Goal: Transaction & Acquisition: Download file/media

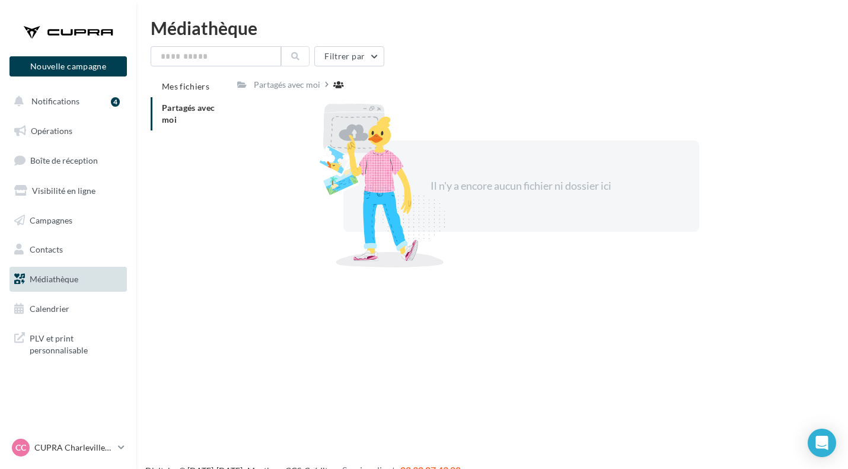
click at [200, 114] on li "Partagés avec moi" at bounding box center [189, 113] width 77 height 33
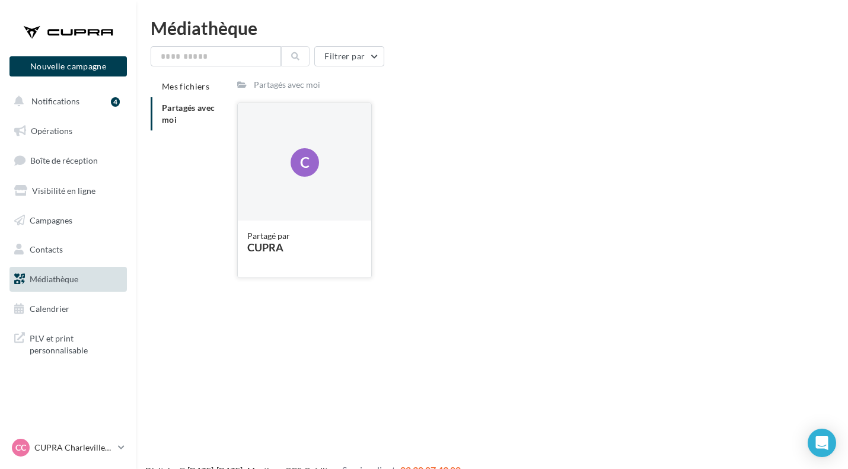
click at [314, 171] on div "C" at bounding box center [305, 162] width 28 height 28
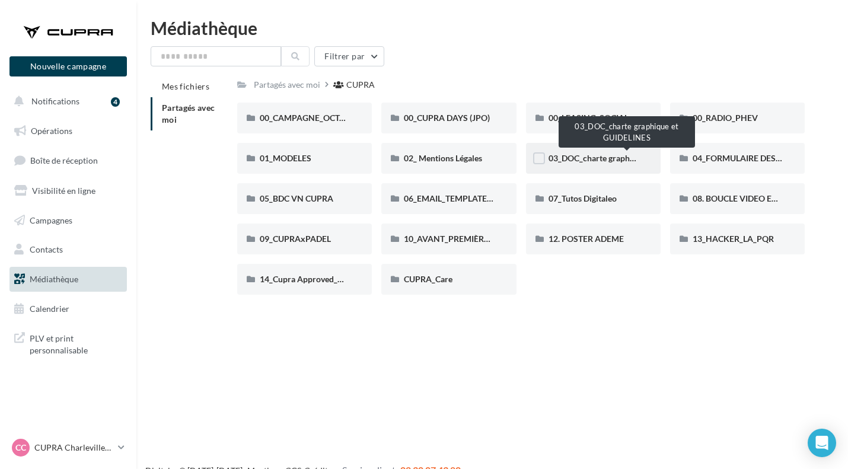
click at [599, 157] on span "03_DOC_charte graphique et GUIDELINES" at bounding box center [626, 158] width 155 height 10
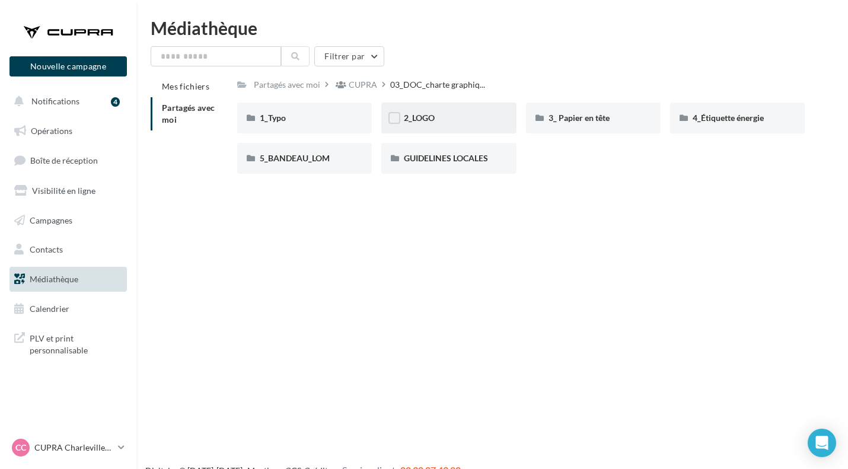
click at [451, 128] on div "2_LOGO" at bounding box center [448, 118] width 135 height 31
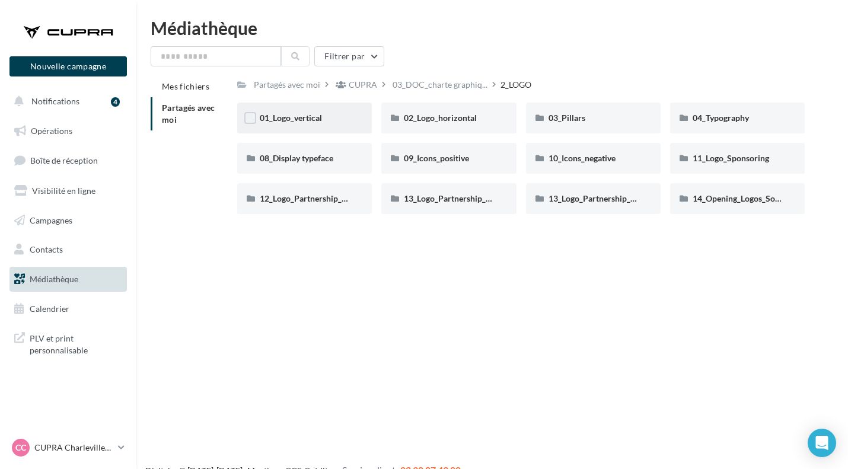
click at [325, 126] on div "01_Logo_vertical" at bounding box center [304, 118] width 135 height 31
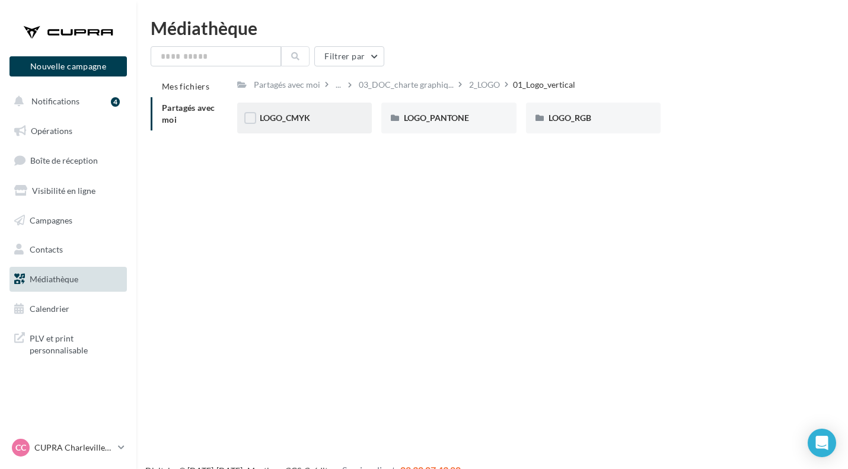
click at [311, 122] on div "LOGO_CMYK" at bounding box center [305, 118] width 90 height 12
click at [596, 119] on span "PITCH BLACK" at bounding box center [575, 118] width 52 height 10
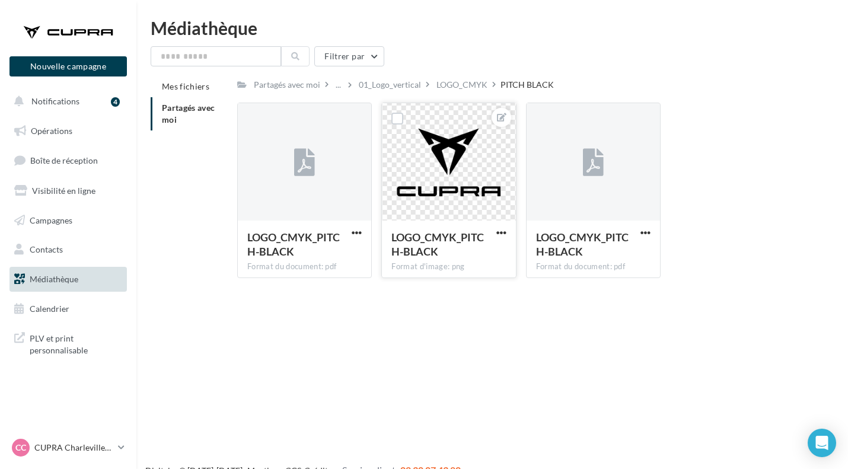
click at [507, 234] on button "button" at bounding box center [501, 234] width 15 height 12
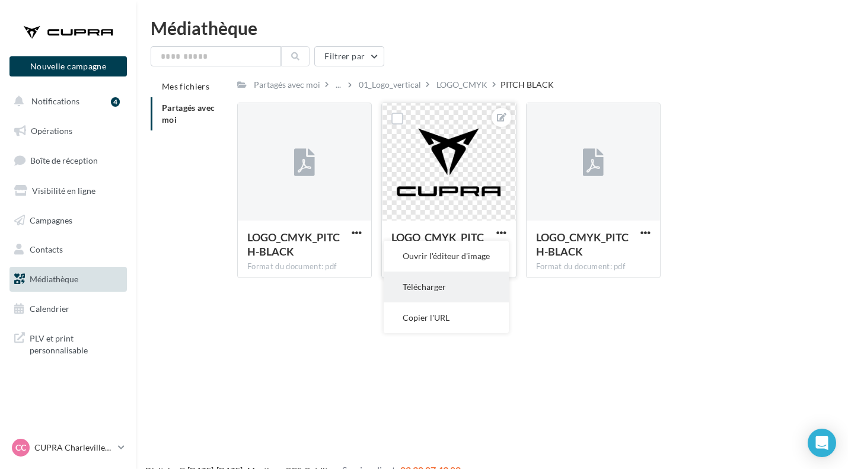
click at [448, 286] on button "Télécharger" at bounding box center [446, 287] width 125 height 31
